Goal: Task Accomplishment & Management: Use online tool/utility

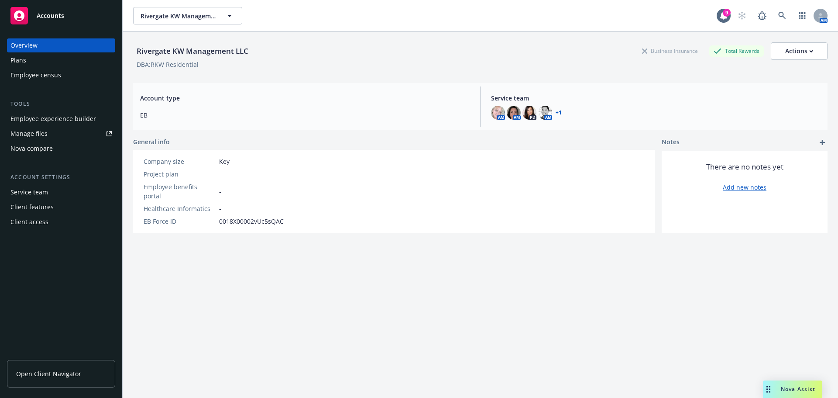
click at [53, 115] on div "Employee experience builder" at bounding box center [53, 119] width 86 height 14
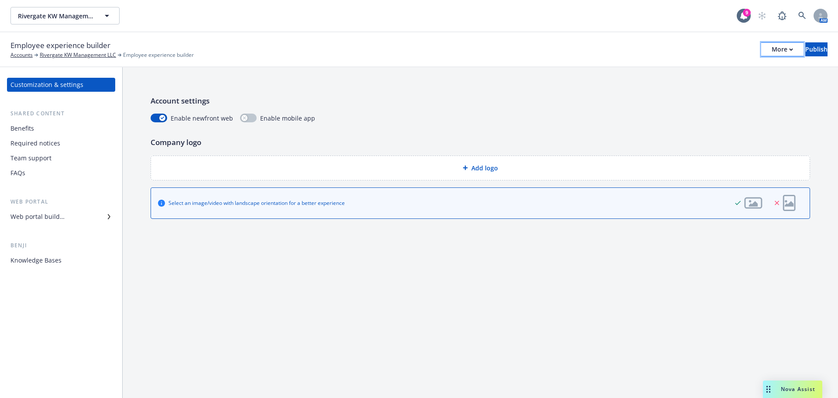
click at [772, 49] on div "More" at bounding box center [782, 49] width 21 height 13
click at [703, 68] on link "Copy preview link" at bounding box center [710, 68] width 129 height 17
